Goal: Information Seeking & Learning: Learn about a topic

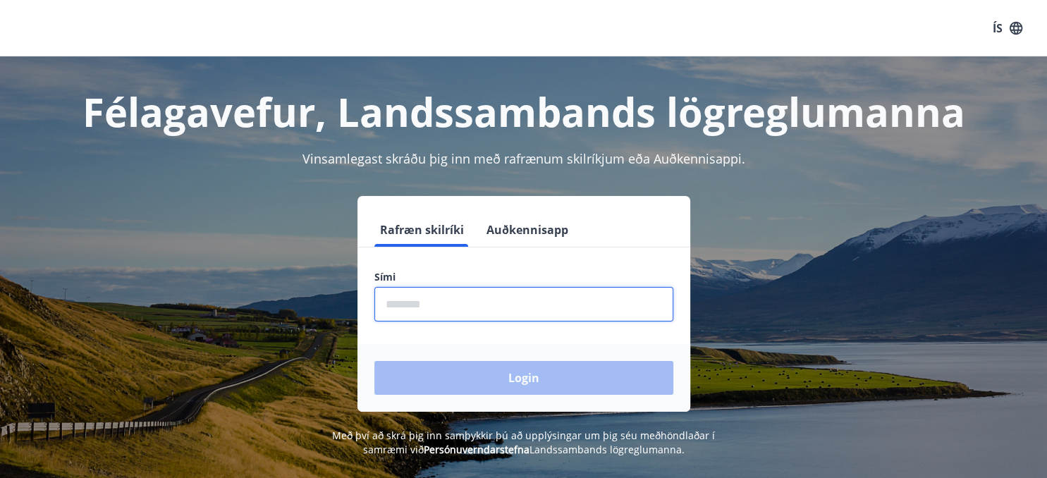
click at [405, 307] on input "phone" at bounding box center [523, 304] width 299 height 35
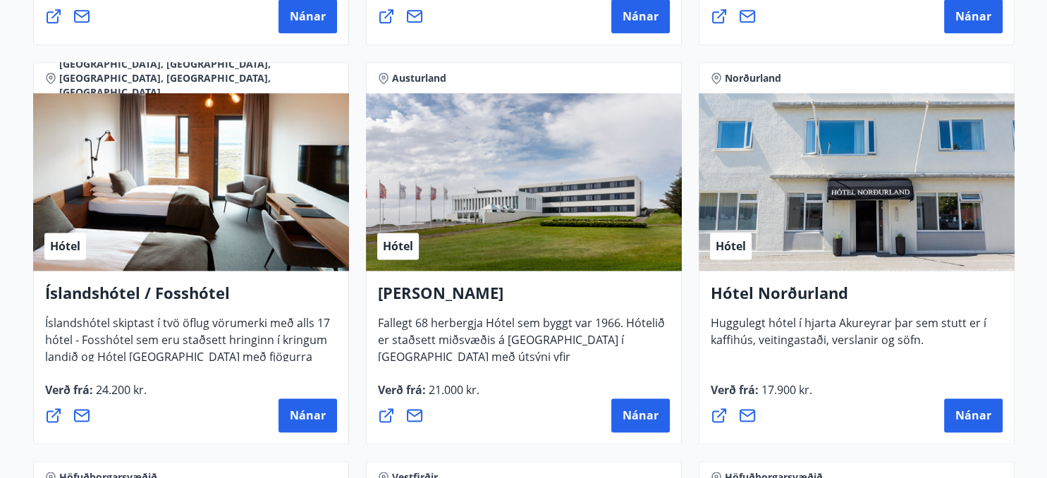
scroll to position [1811, 0]
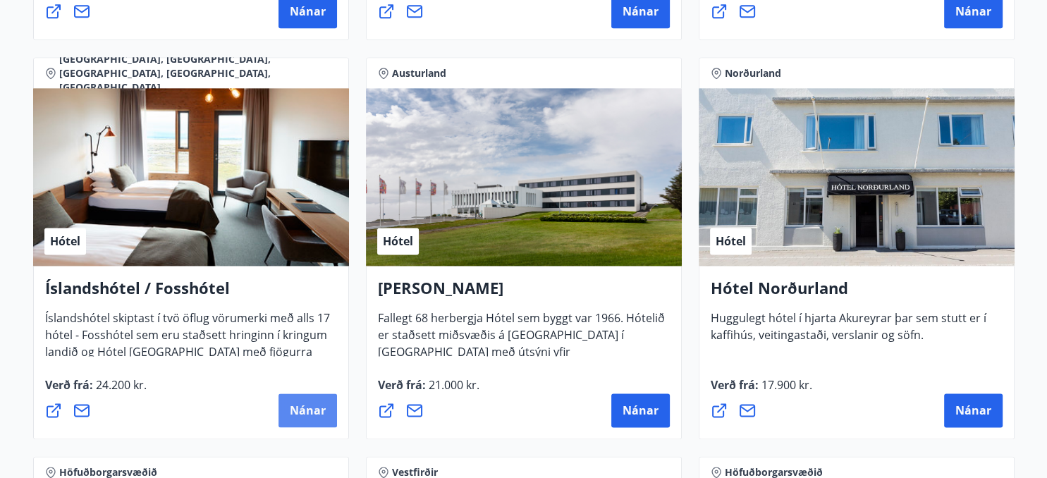
click at [303, 412] on span "Nánar" at bounding box center [308, 411] width 36 height 16
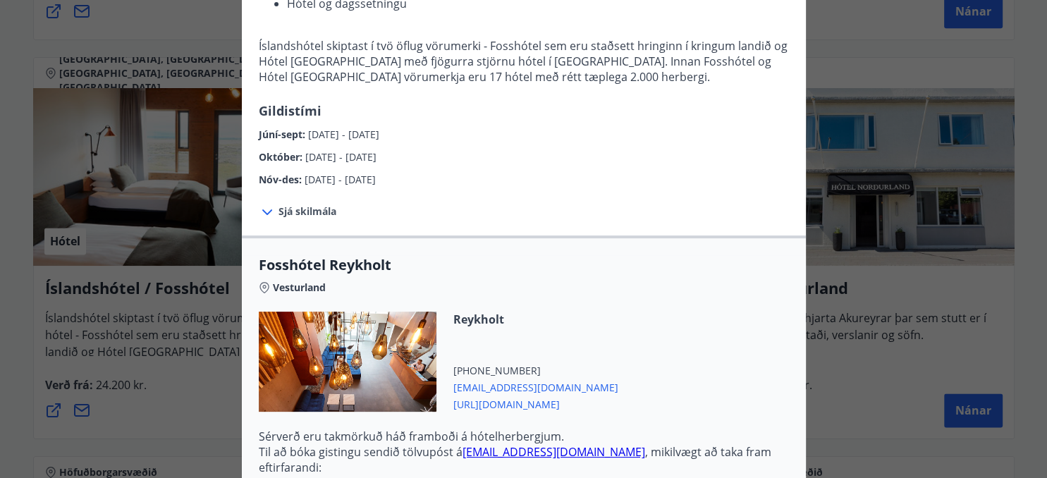
scroll to position [447, 0]
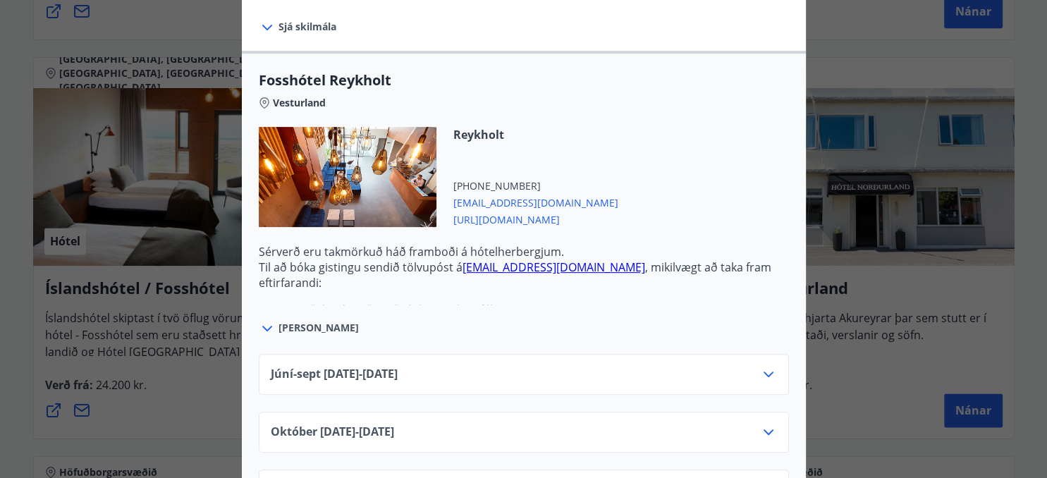
click at [768, 430] on icon at bounding box center [768, 432] width 17 height 17
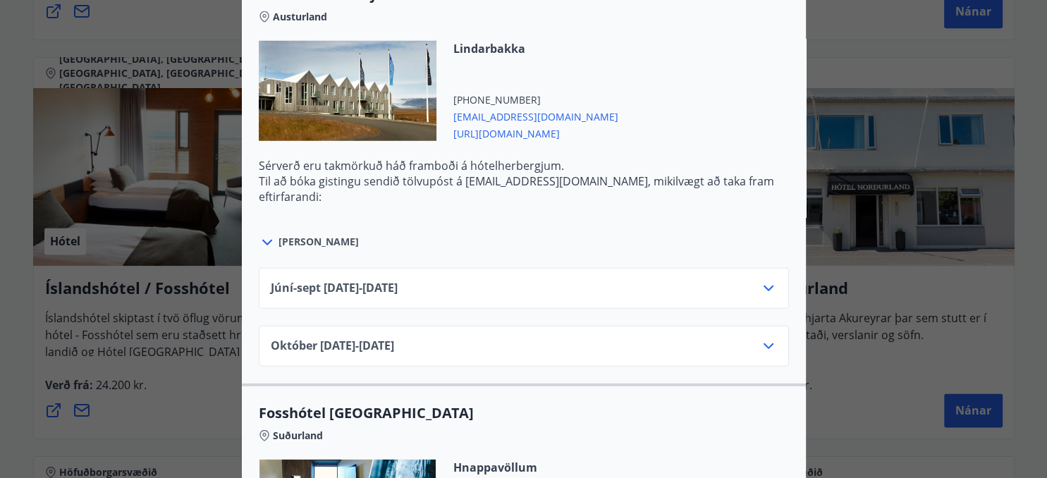
scroll to position [4025, 0]
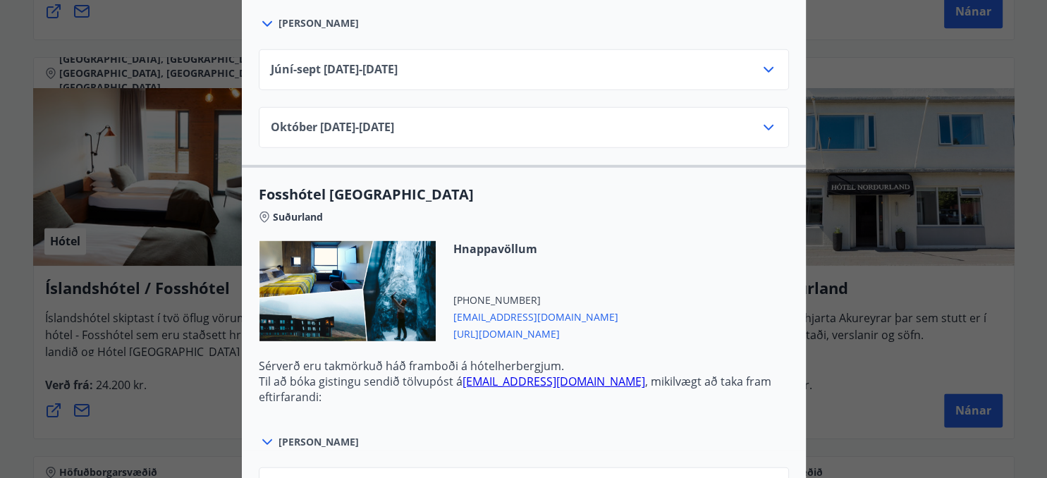
click at [369, 280] on div at bounding box center [348, 291] width 178 height 100
click at [306, 267] on div at bounding box center [348, 291] width 178 height 100
click at [529, 326] on span "[URL][DOMAIN_NAME]" at bounding box center [535, 332] width 165 height 17
click at [768, 119] on icon at bounding box center [768, 127] width 17 height 17
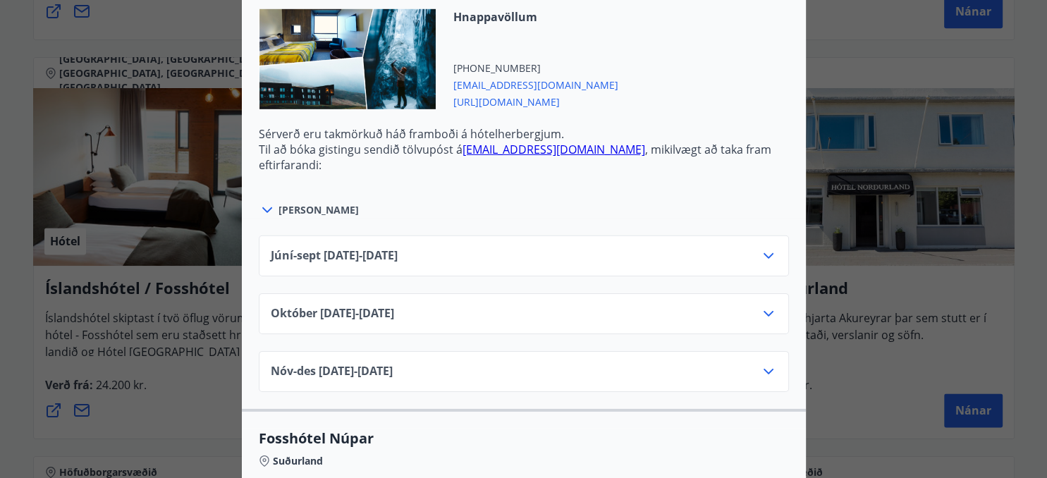
scroll to position [4473, 0]
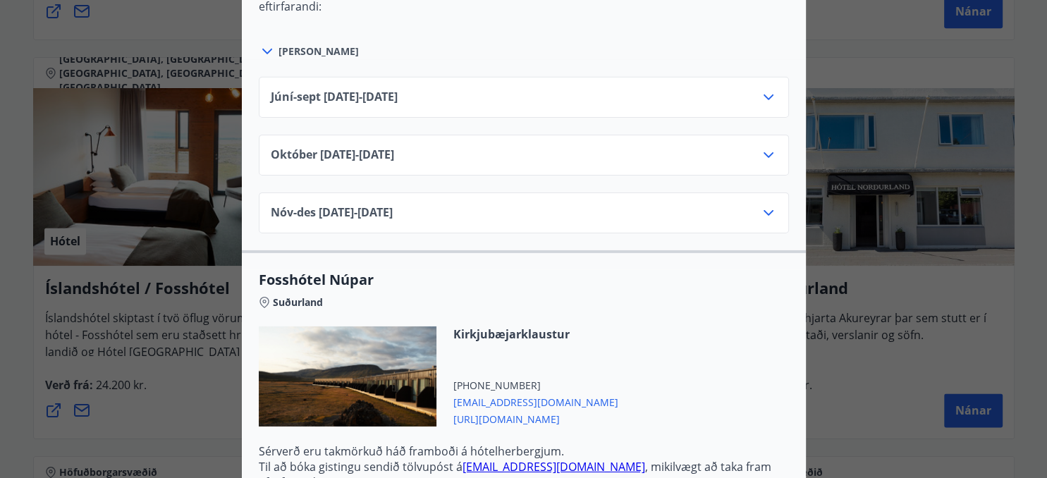
click at [768, 148] on icon at bounding box center [768, 155] width 17 height 17
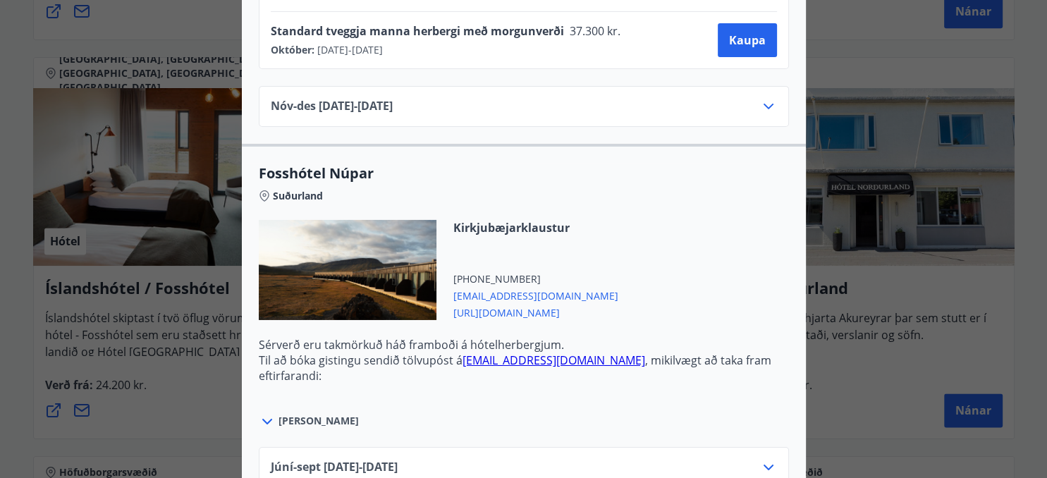
scroll to position [4771, 0]
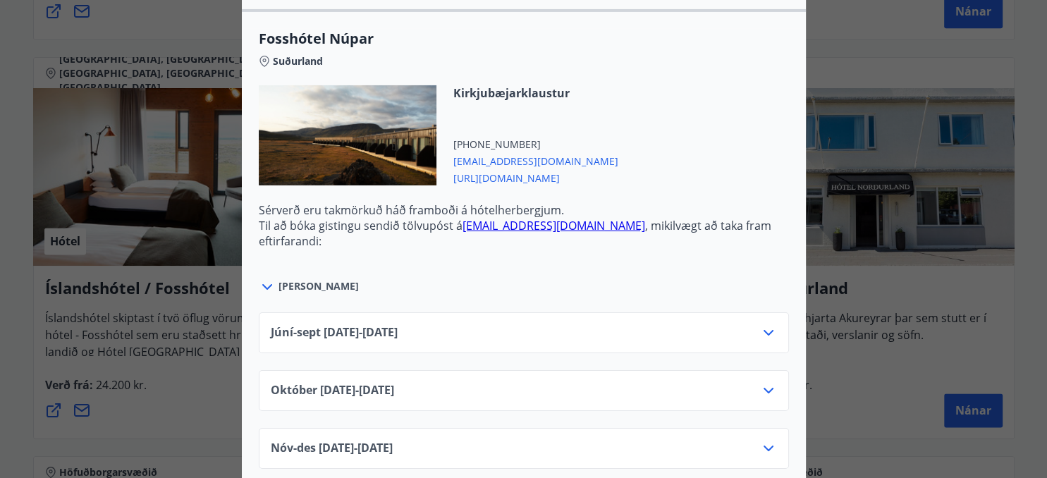
click at [770, 382] on icon at bounding box center [768, 390] width 17 height 17
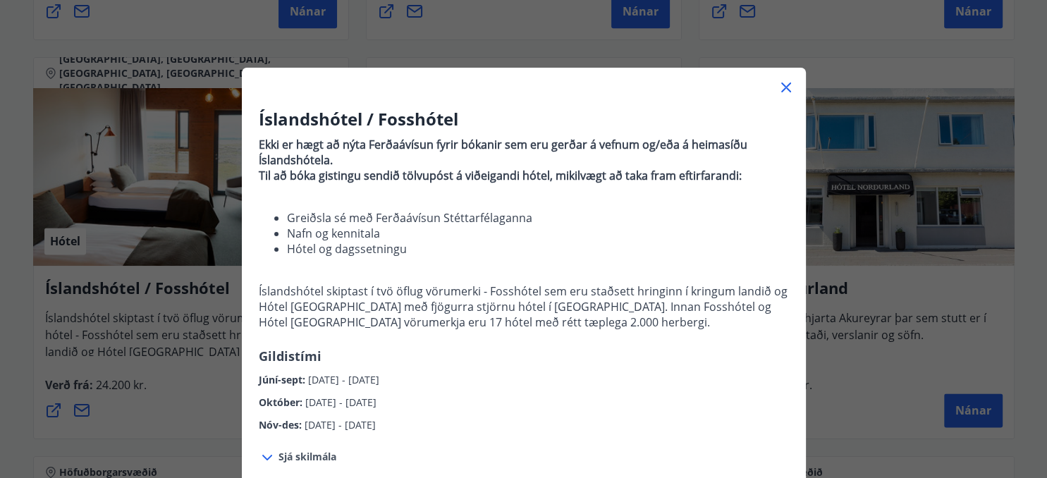
scroll to position [0, 0]
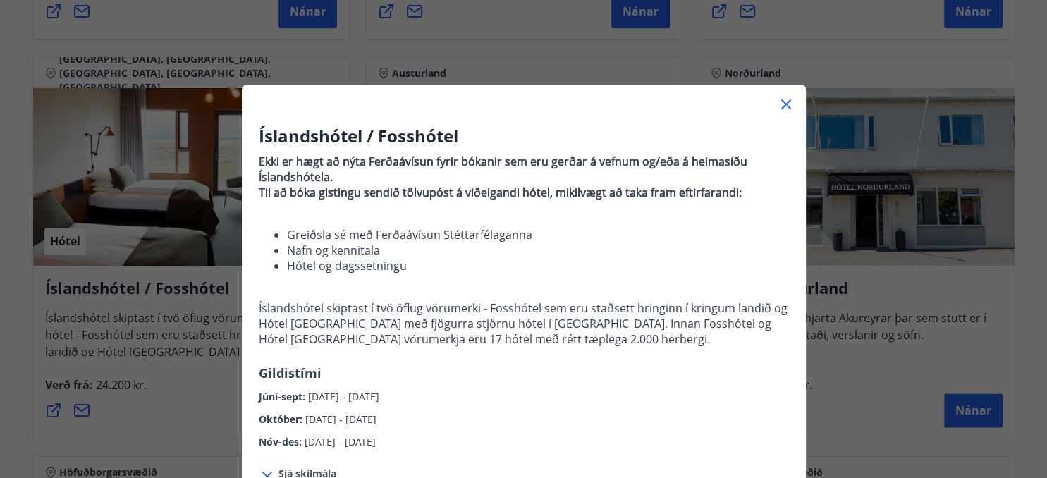
click at [784, 102] on icon at bounding box center [786, 104] width 17 height 17
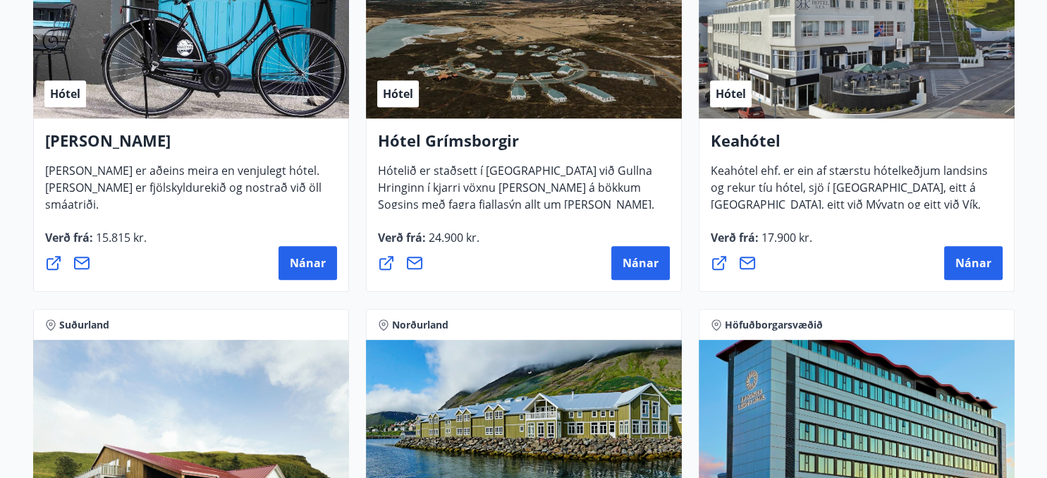
scroll to position [905, 0]
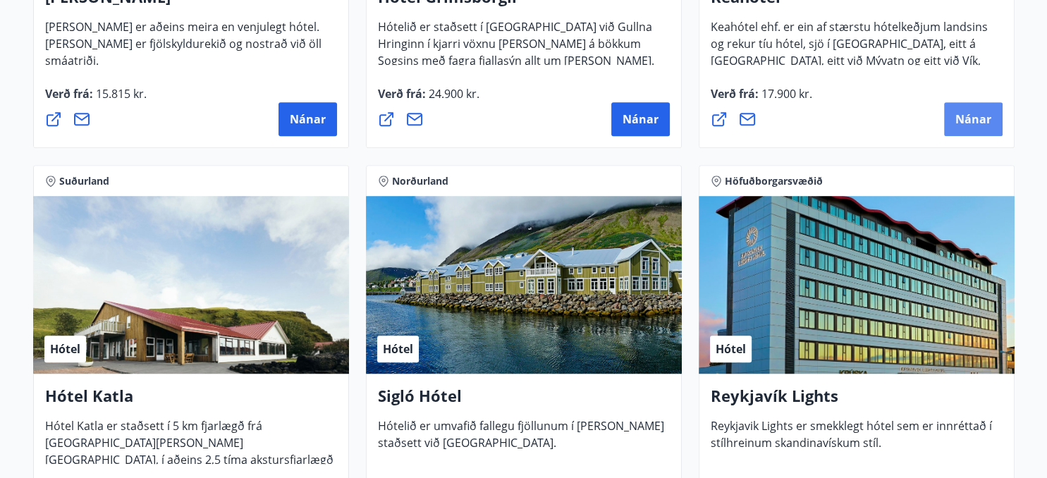
click at [979, 120] on span "Nánar" at bounding box center [973, 119] width 36 height 16
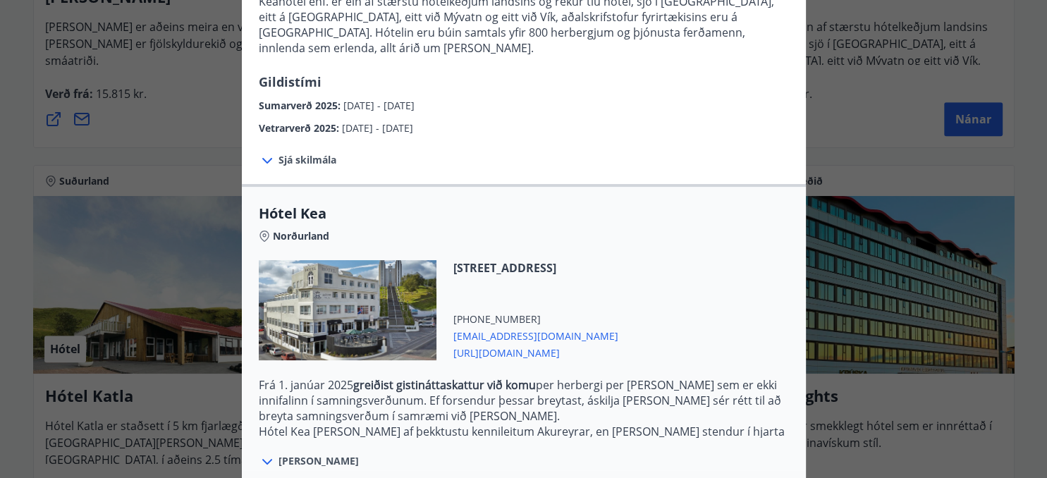
scroll to position [300, 0]
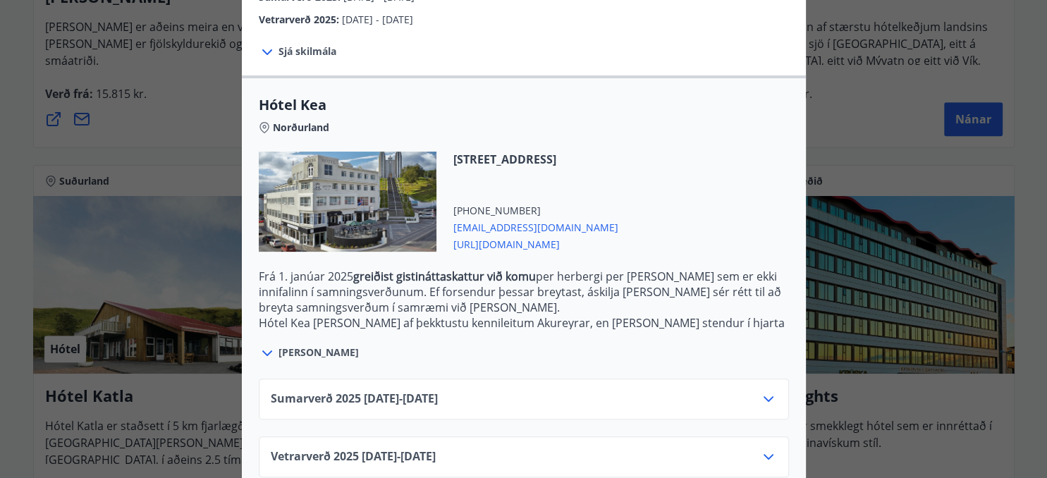
click at [767, 448] on icon at bounding box center [768, 456] width 17 height 17
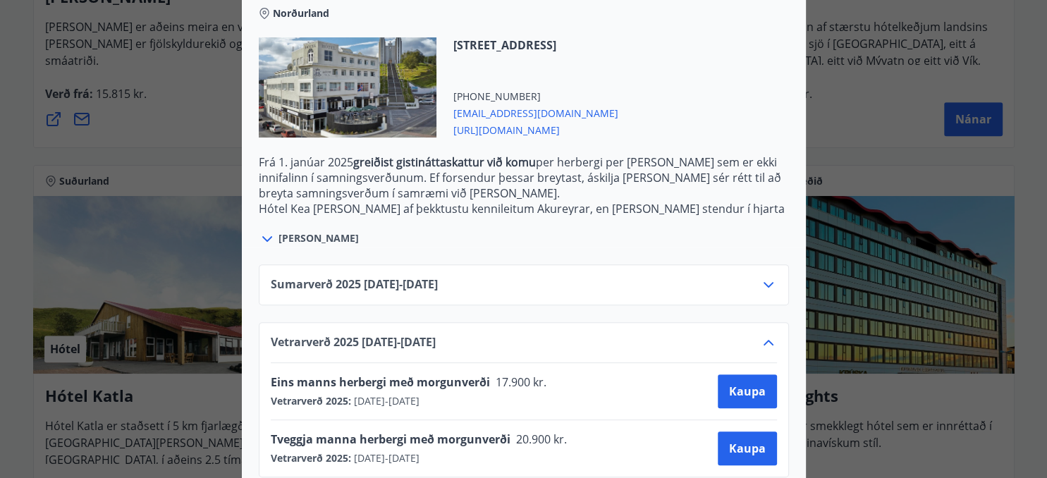
scroll to position [0, 0]
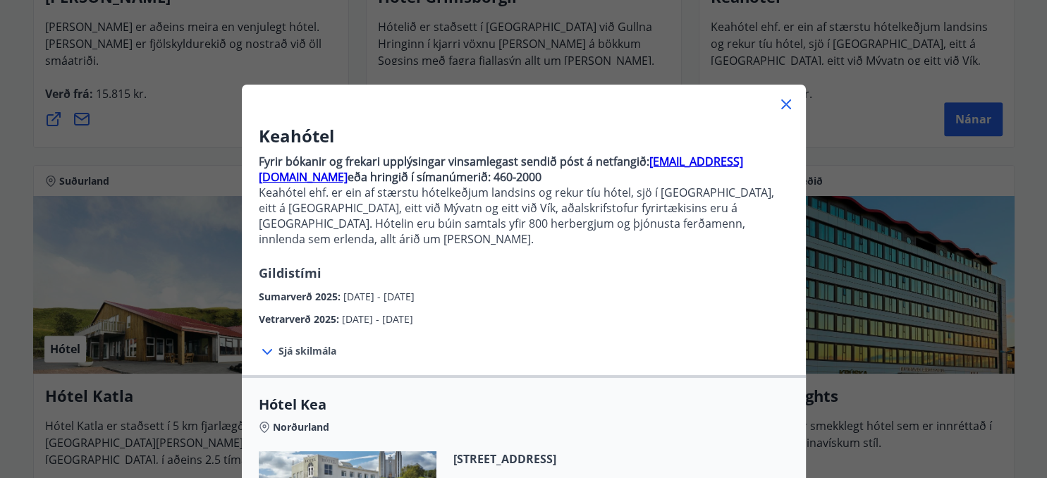
click at [785, 101] on icon at bounding box center [786, 104] width 17 height 17
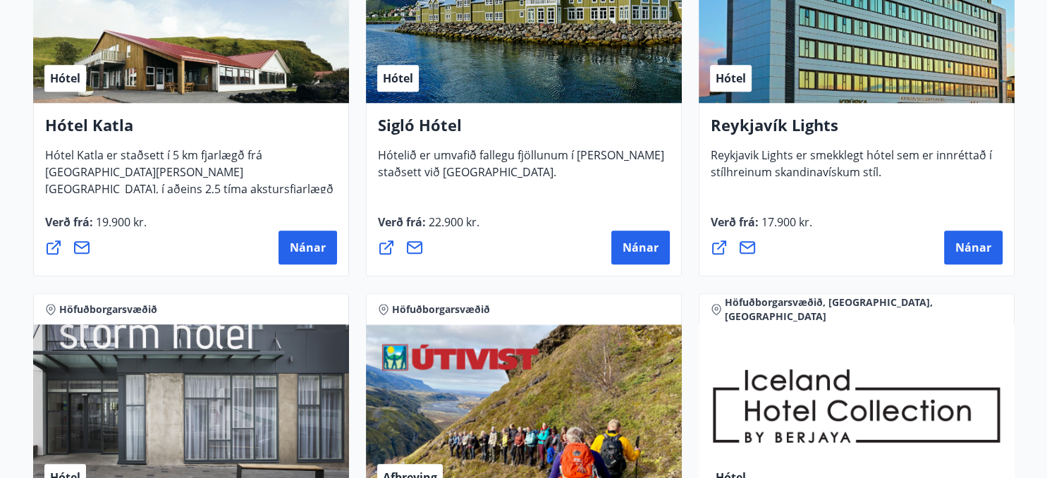
scroll to position [1359, 0]
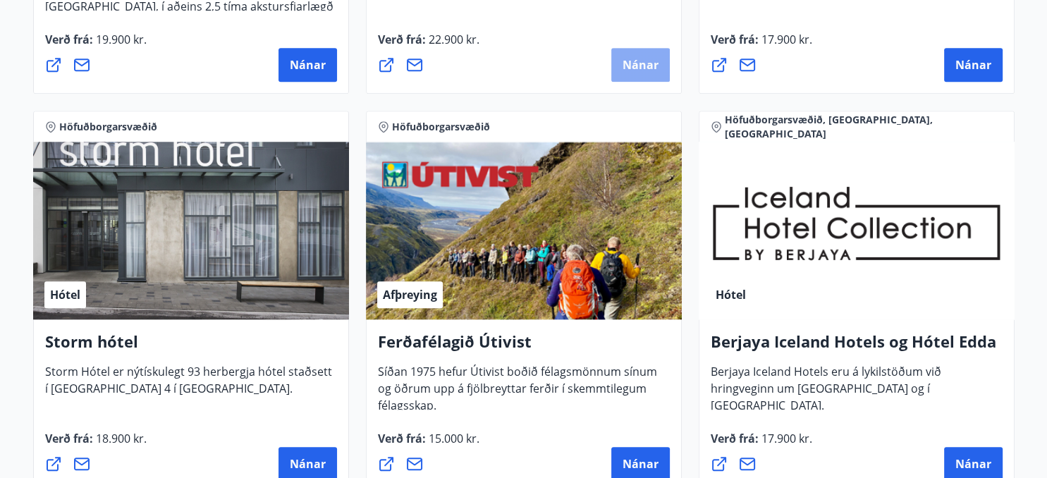
click at [633, 63] on span "Nánar" at bounding box center [641, 65] width 36 height 16
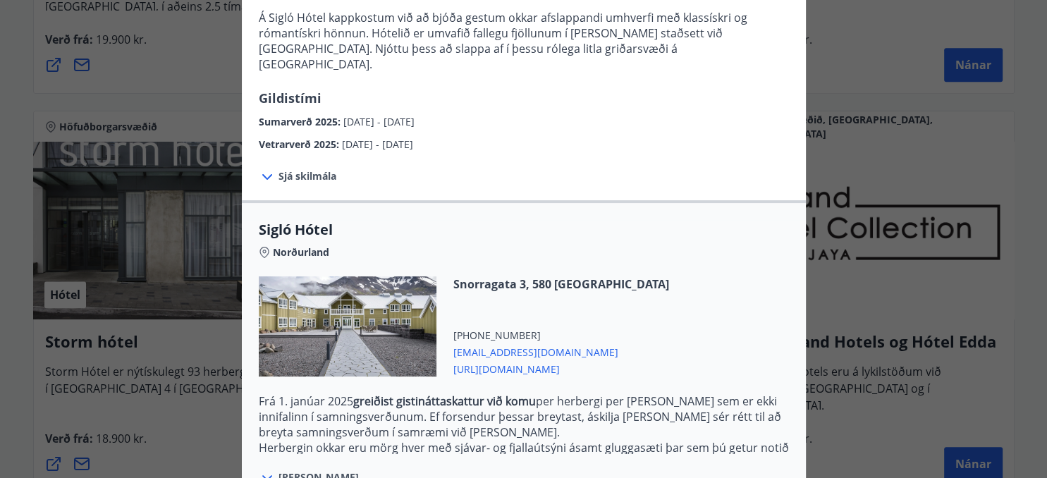
scroll to position [315, 0]
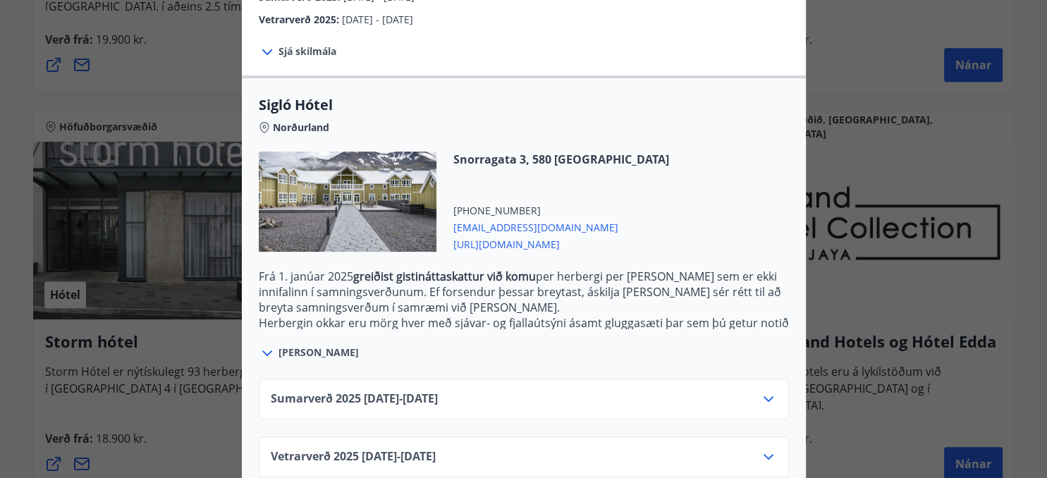
click at [767, 448] on icon at bounding box center [768, 456] width 17 height 17
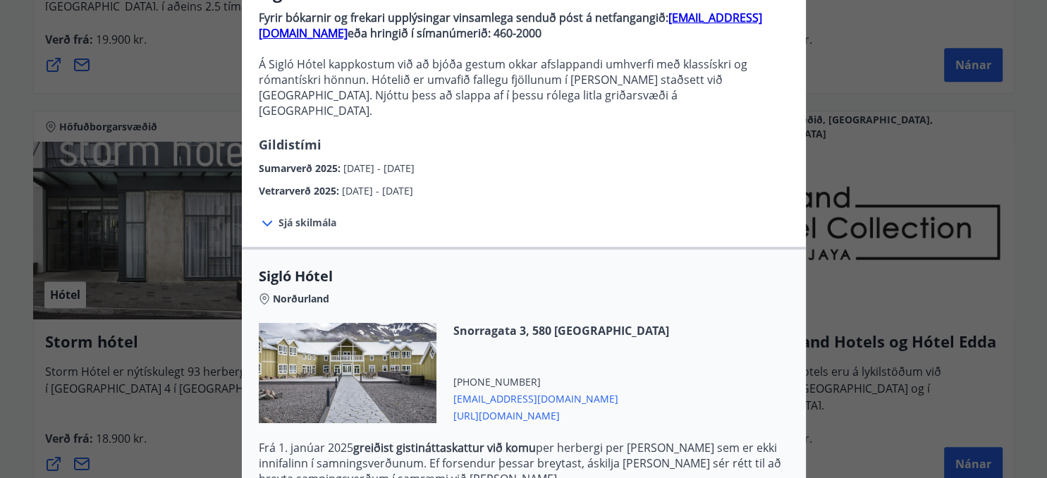
scroll to position [0, 0]
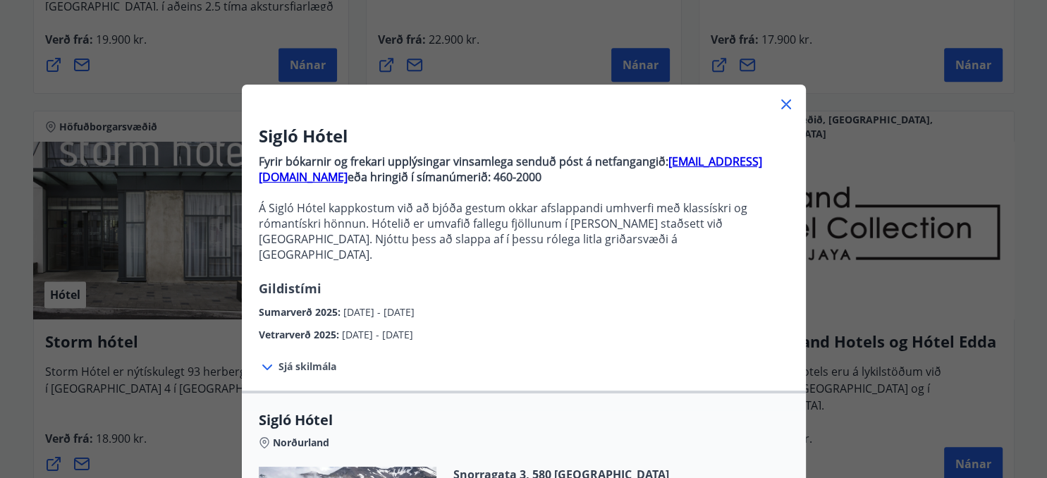
click at [785, 100] on icon at bounding box center [786, 104] width 17 height 17
